Goal: Navigation & Orientation: Go to known website

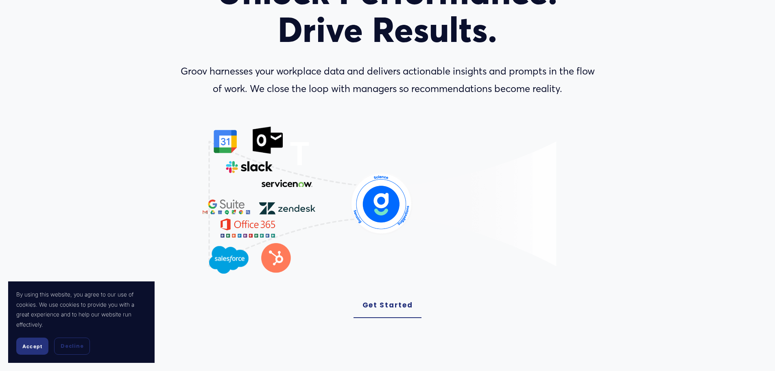
scroll to position [122, 0]
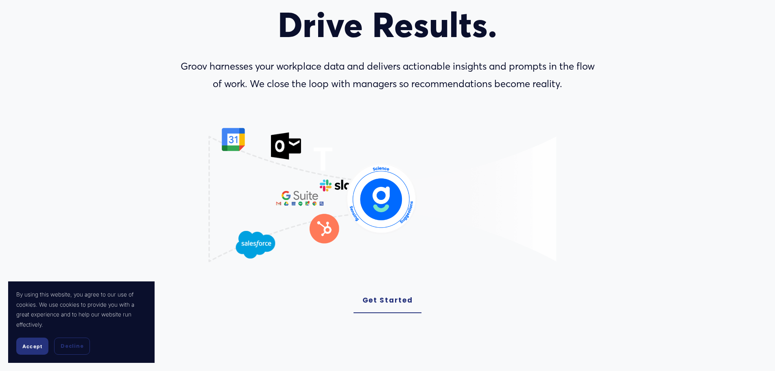
click at [390, 302] on link "Get Started" at bounding box center [388, 300] width 68 height 25
